Goal: Information Seeking & Learning: Check status

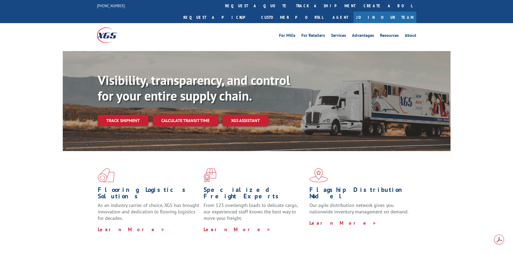
click at [292, 8] on link "track a shipment" at bounding box center [326, 6] width 68 height 12
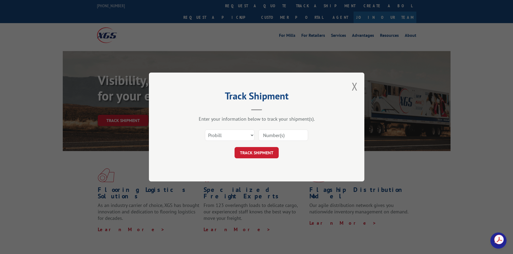
drag, startPoint x: 273, startPoint y: 137, endPoint x: 281, endPoint y: 136, distance: 7.9
click at [279, 137] on input at bounding box center [284, 135] width 50 height 11
paste input "17565767"
type input "17565767"
click at [259, 151] on button "TRACK SHIPMENT" at bounding box center [257, 152] width 44 height 11
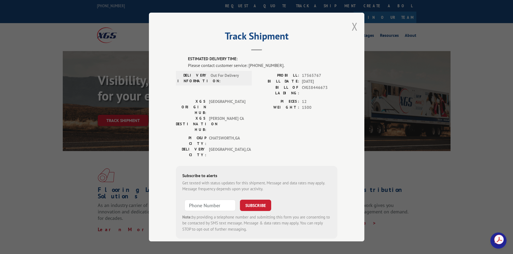
click at [352, 30] on button "Close modal" at bounding box center [355, 26] width 6 height 14
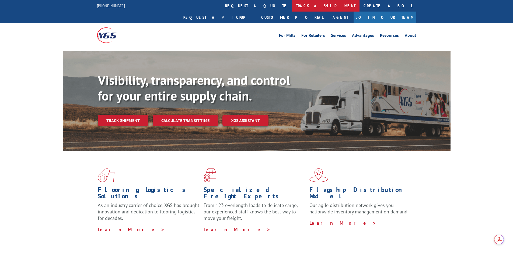
click at [292, 7] on link "track a shipment" at bounding box center [326, 6] width 68 height 12
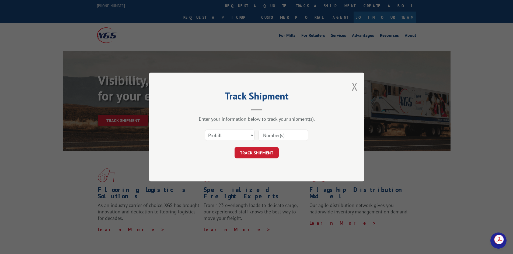
click at [271, 133] on input at bounding box center [284, 135] width 50 height 11
paste input "17565767"
type input "17565767"
click at [267, 152] on button "TRACK SHIPMENT" at bounding box center [257, 152] width 44 height 11
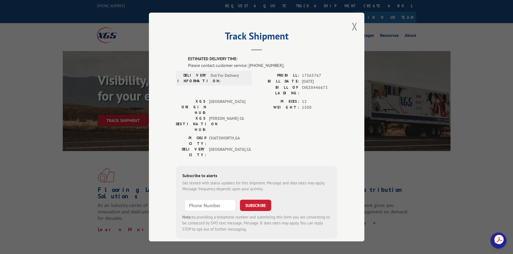
click at [352, 29] on button "Close modal" at bounding box center [355, 26] width 6 height 14
